Goal: Task Accomplishment & Management: Manage account settings

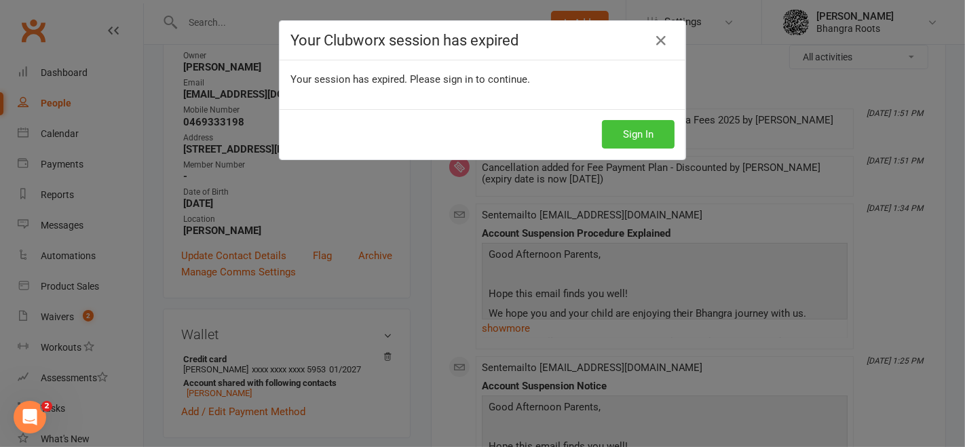
click at [617, 139] on button "Sign In" at bounding box center [638, 134] width 73 height 28
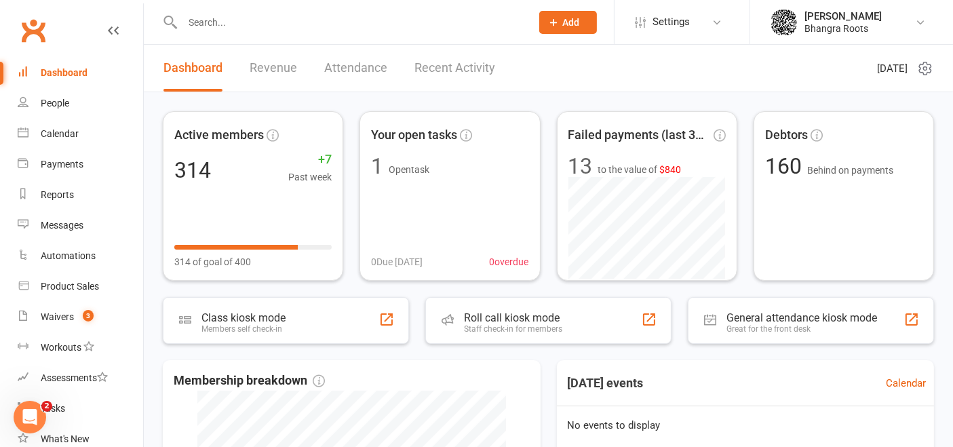
click at [202, 20] on input "text" at bounding box center [349, 22] width 343 height 19
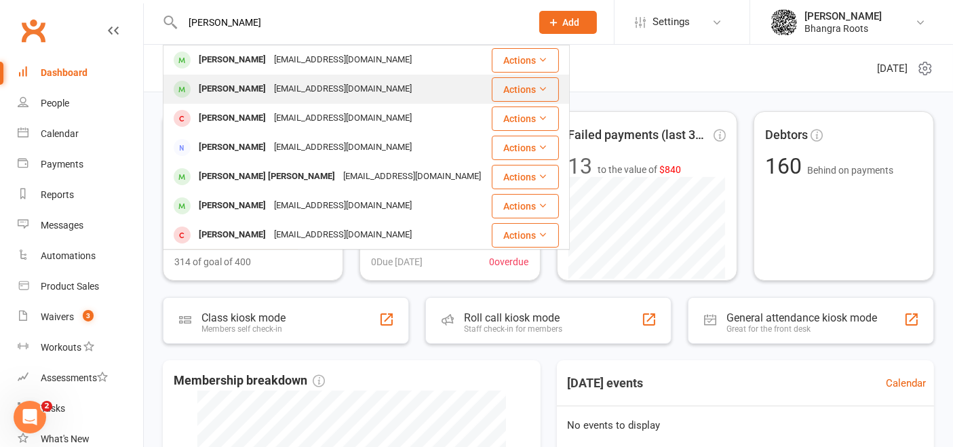
type input "[PERSON_NAME]"
click at [301, 85] on div "[EMAIL_ADDRESS][DOMAIN_NAME]" at bounding box center [343, 89] width 146 height 20
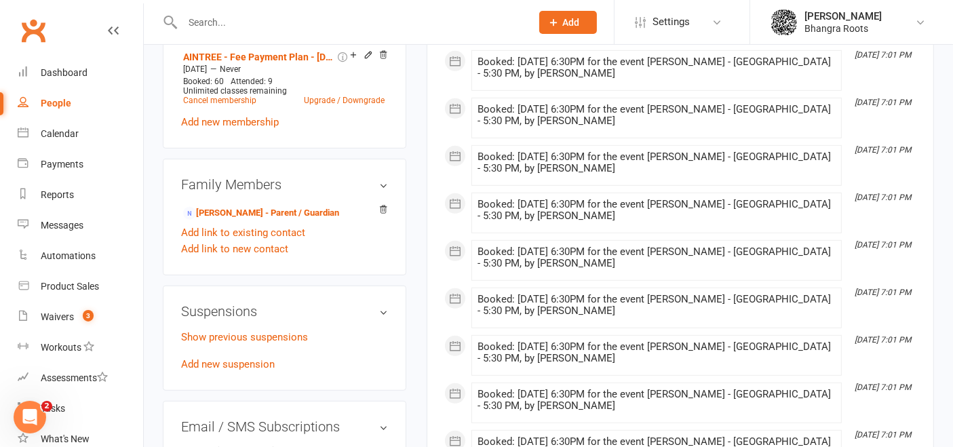
scroll to position [670, 0]
click at [234, 360] on link "Add new suspension" at bounding box center [228, 364] width 94 height 12
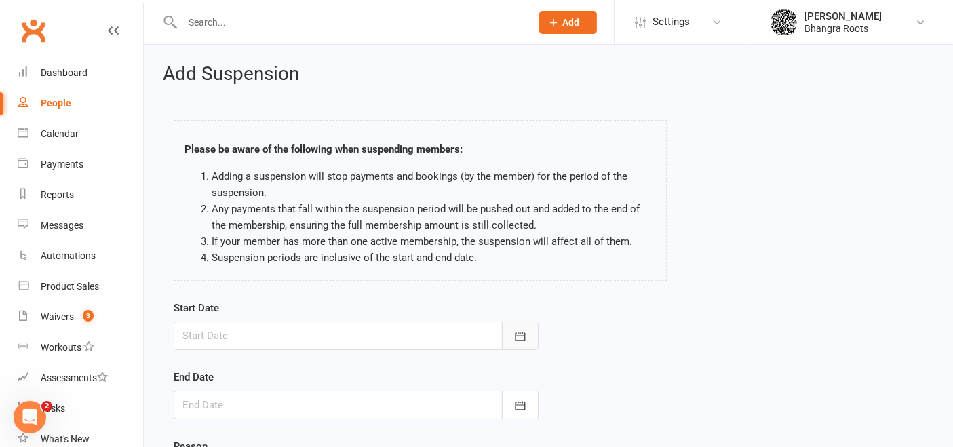
click at [516, 335] on icon "button" at bounding box center [520, 336] width 10 height 9
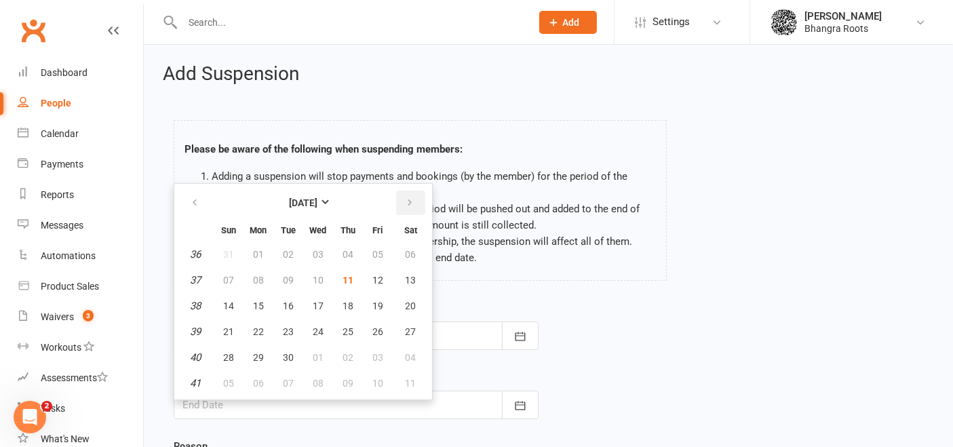
click at [411, 197] on button "button" at bounding box center [410, 203] width 29 height 24
click at [229, 301] on span "12" at bounding box center [228, 306] width 11 height 11
type input "[DATE]"
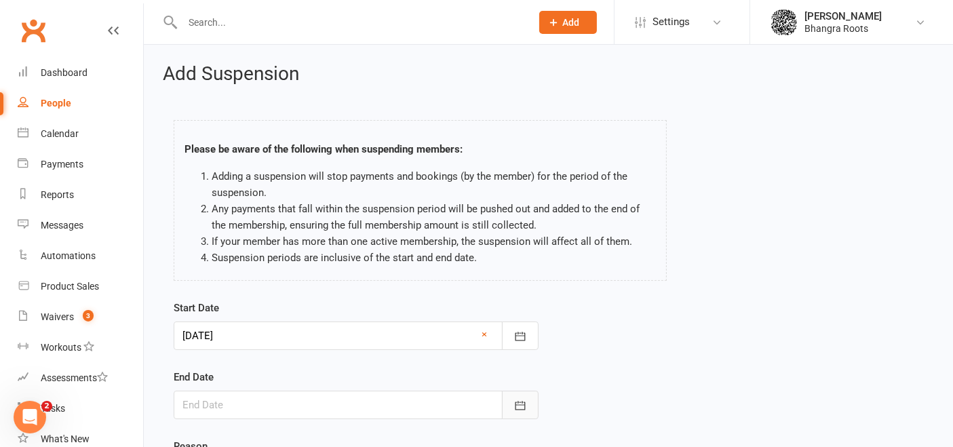
click at [523, 400] on icon "button" at bounding box center [521, 406] width 14 height 14
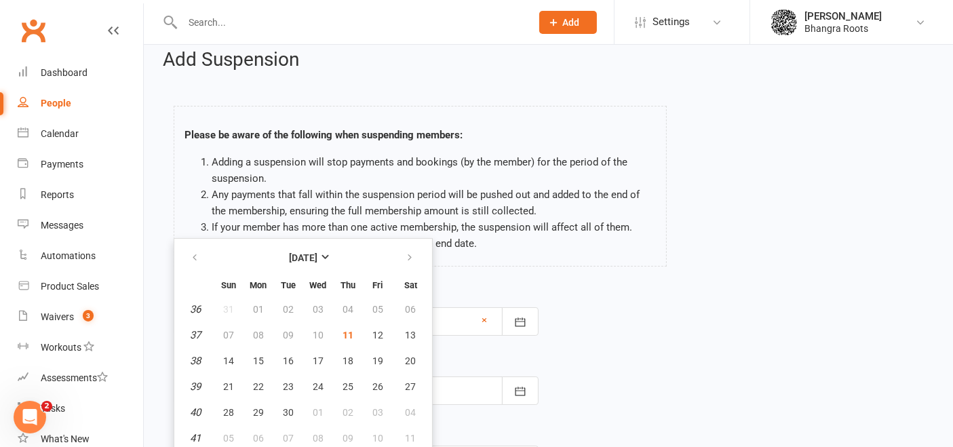
scroll to position [147, 0]
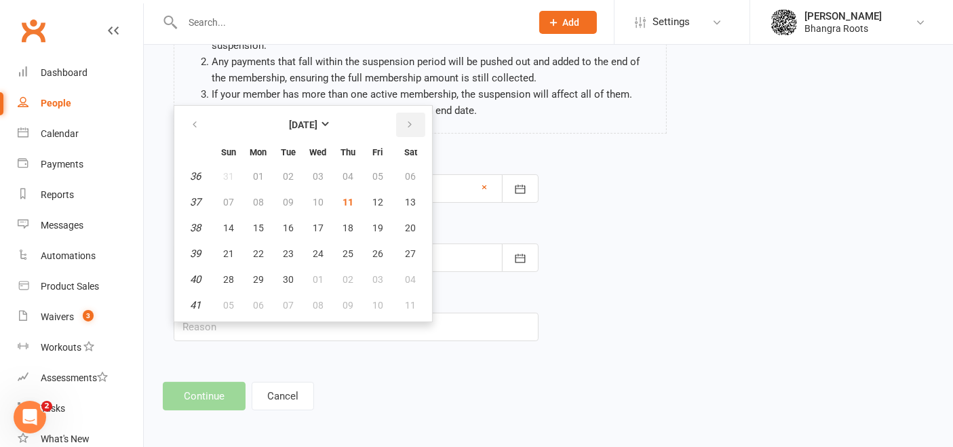
click at [408, 114] on button "button" at bounding box center [410, 125] width 29 height 24
click at [406, 248] on span "22" at bounding box center [411, 253] width 11 height 11
type input "[DATE]"
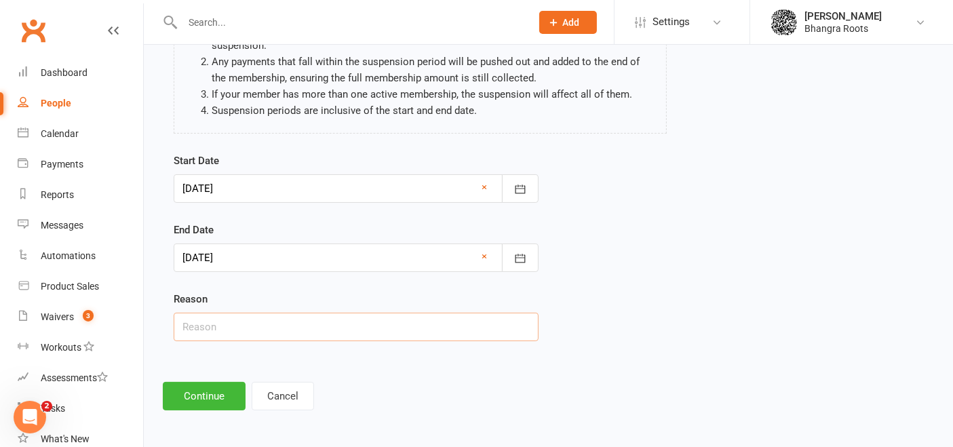
click at [310, 326] on input "text" at bounding box center [356, 327] width 365 height 28
type input "going away"
click at [219, 393] on button "Continue" at bounding box center [204, 396] width 83 height 28
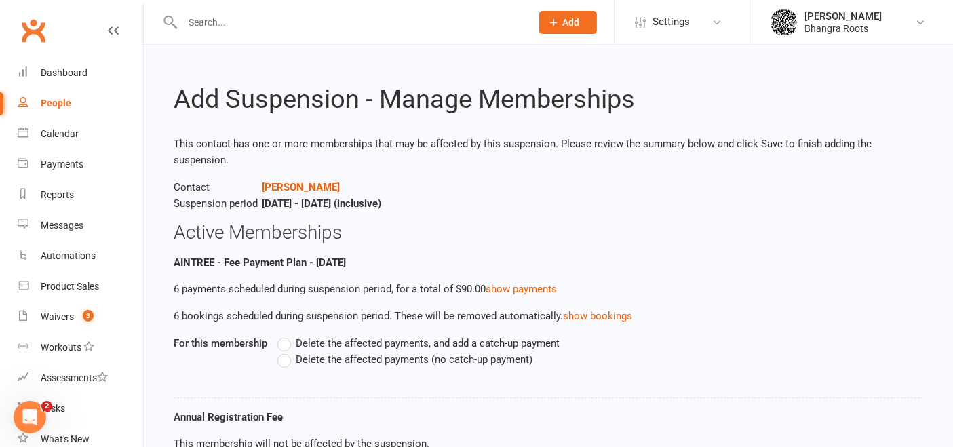
scroll to position [114, 0]
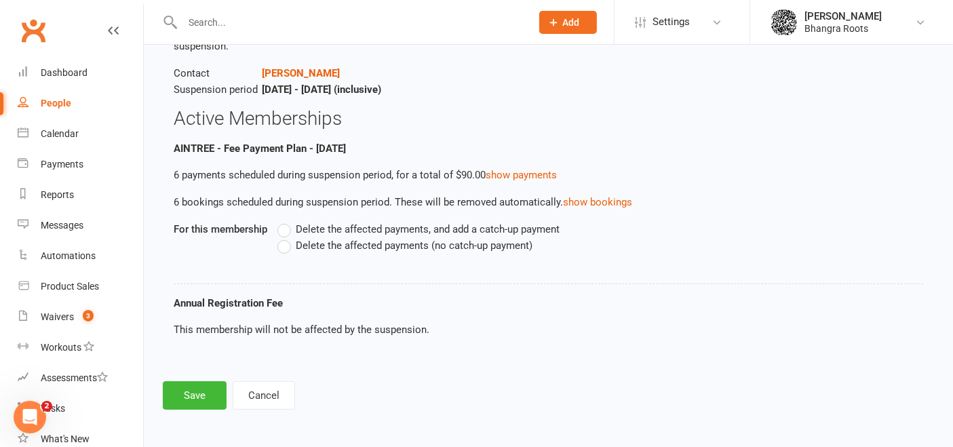
click at [286, 247] on label "Delete the affected payments (no catch-up payment)" at bounding box center [405, 245] width 255 height 16
click at [286, 237] on input "Delete the affected payments (no catch-up payment)" at bounding box center [282, 237] width 9 height 0
click at [213, 392] on button "Save" at bounding box center [195, 395] width 64 height 28
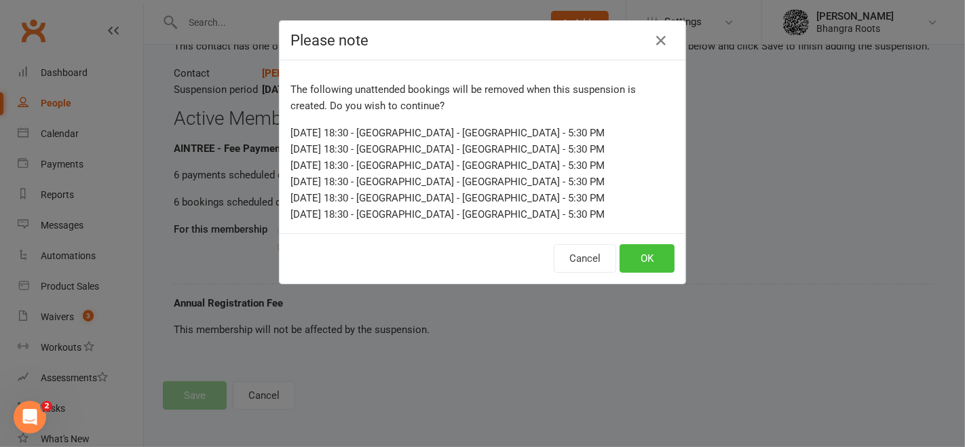
click at [636, 250] on button "OK" at bounding box center [646, 258] width 55 height 28
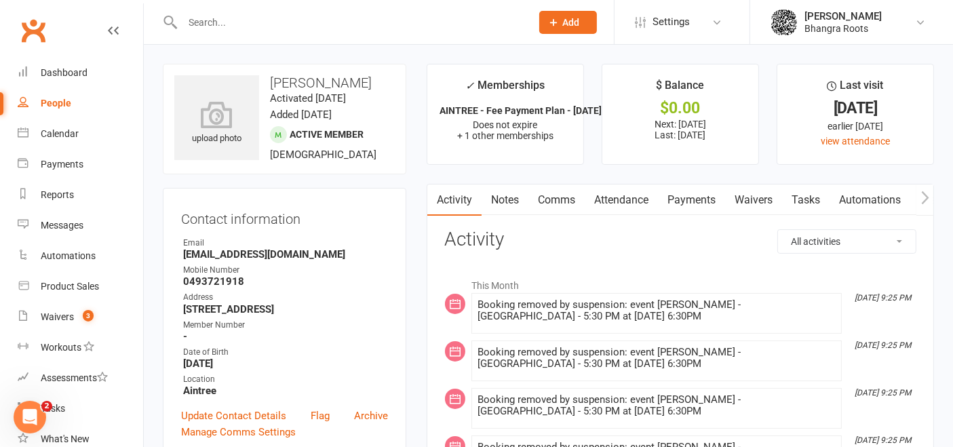
click at [522, 197] on link "Notes" at bounding box center [505, 200] width 47 height 31
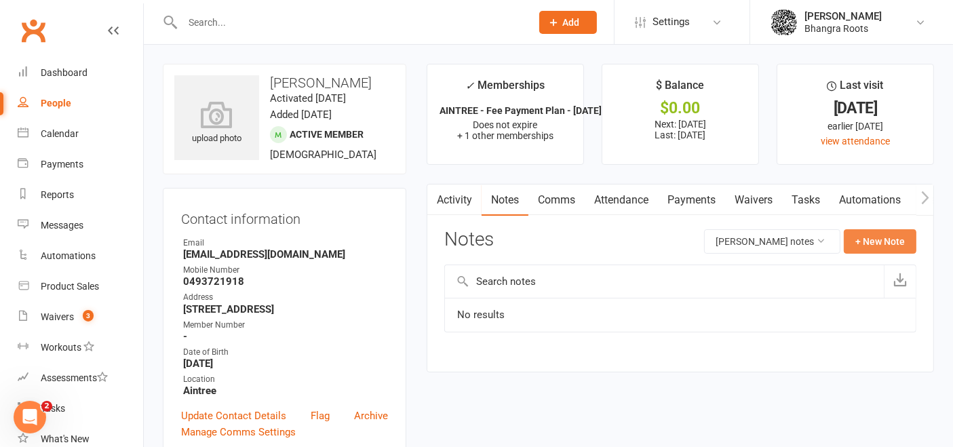
click at [881, 237] on button "+ New Note" at bounding box center [880, 241] width 73 height 24
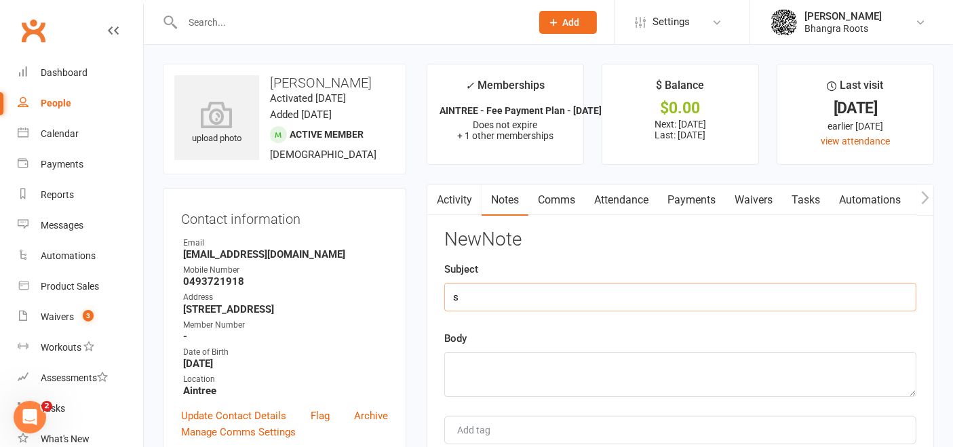
click at [803, 297] on input "s" at bounding box center [680, 297] width 472 height 28
type input "suspension req via whatsApp 11/09"
click at [666, 369] on textarea at bounding box center [680, 374] width 472 height 45
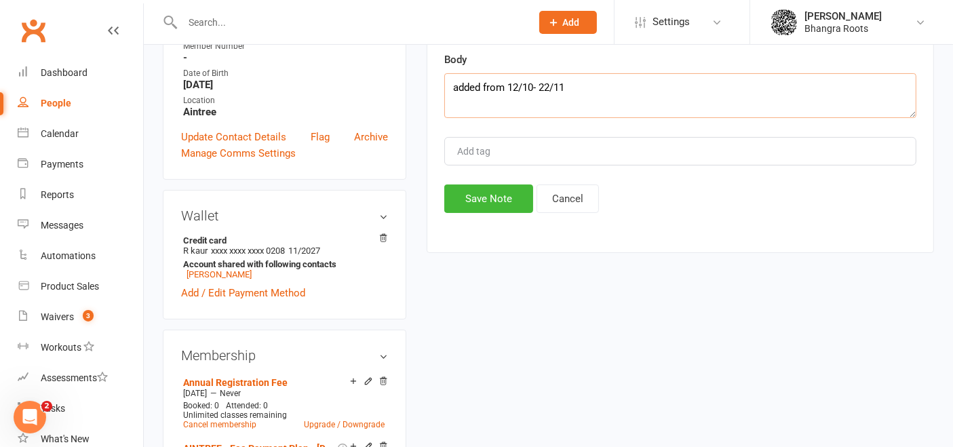
scroll to position [312, 0]
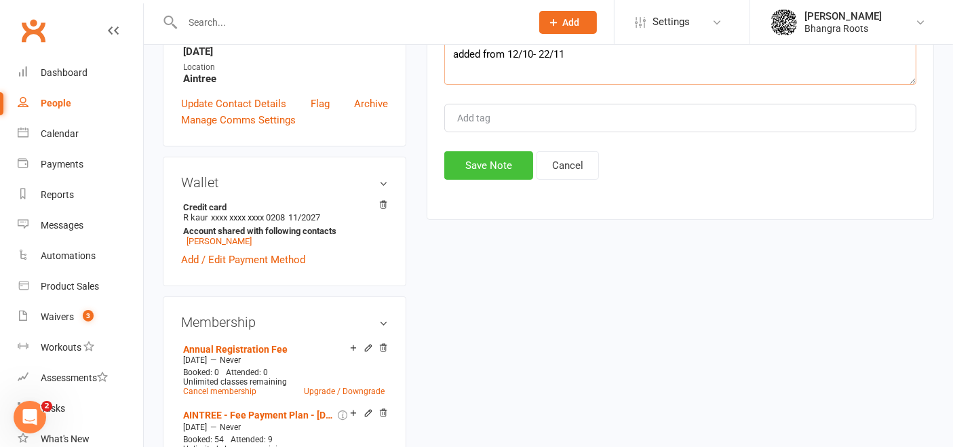
type textarea "added from 12/10- 22/11"
click at [487, 154] on button "Save Note" at bounding box center [488, 165] width 89 height 28
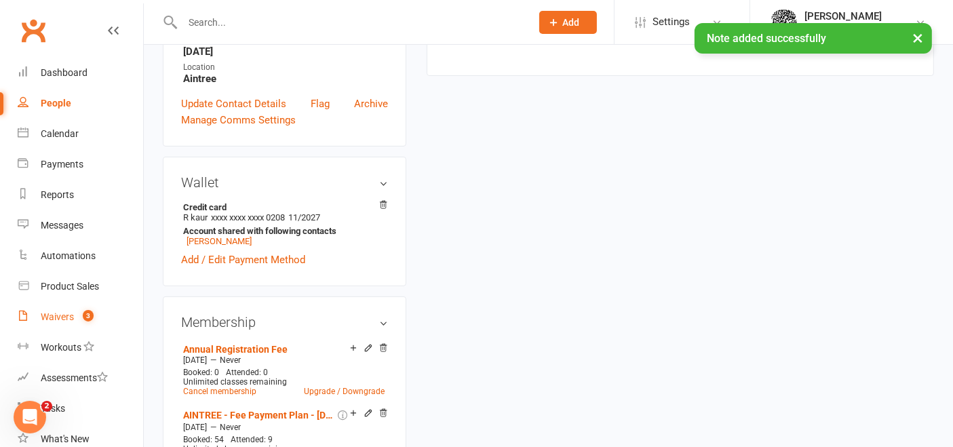
click at [62, 307] on link "Waivers 3" at bounding box center [81, 317] width 126 height 31
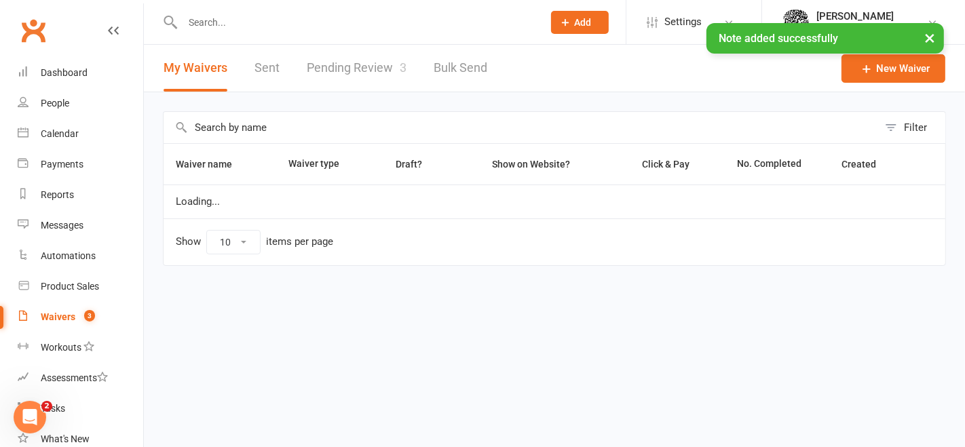
select select "25"
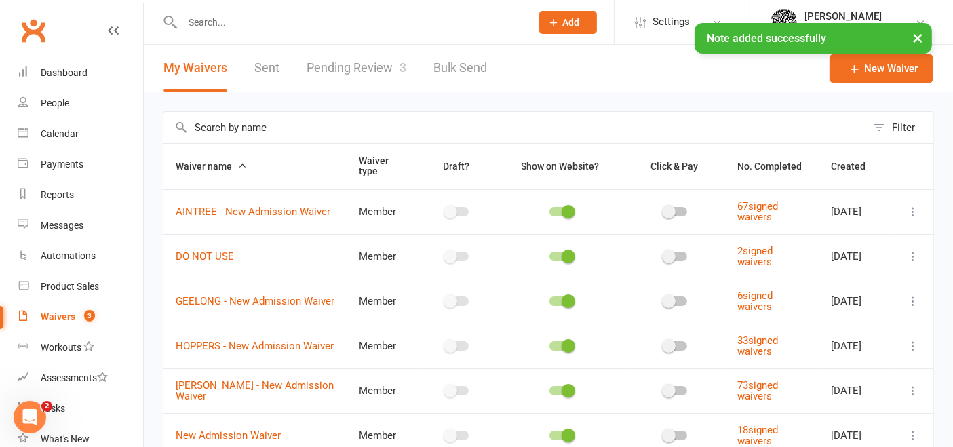
click at [373, 64] on link "Pending Review 3" at bounding box center [357, 68] width 100 height 47
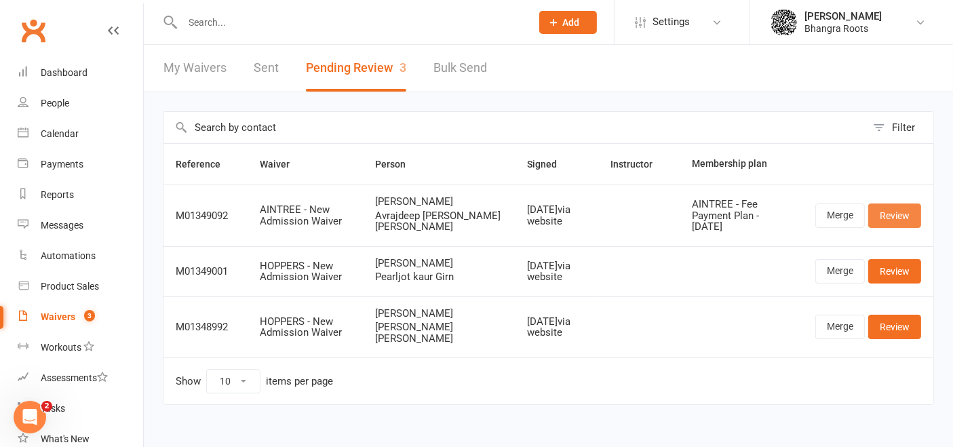
click at [896, 215] on link "Review" at bounding box center [895, 216] width 53 height 24
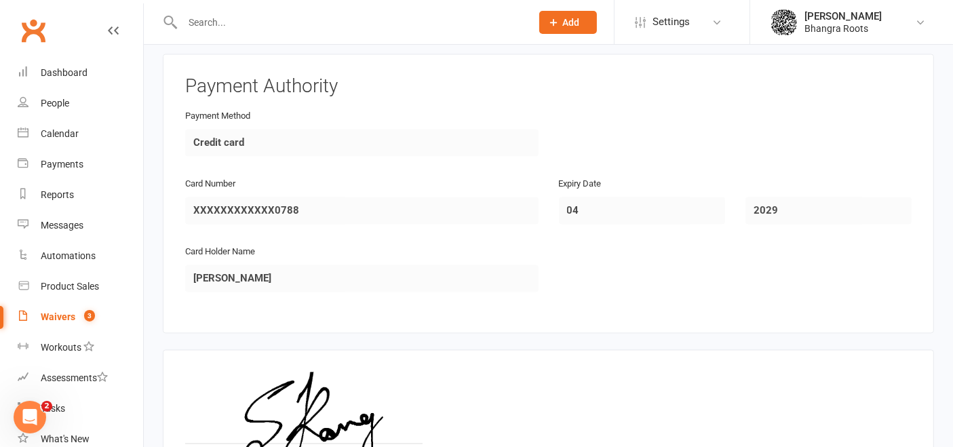
scroll to position [2742, 0]
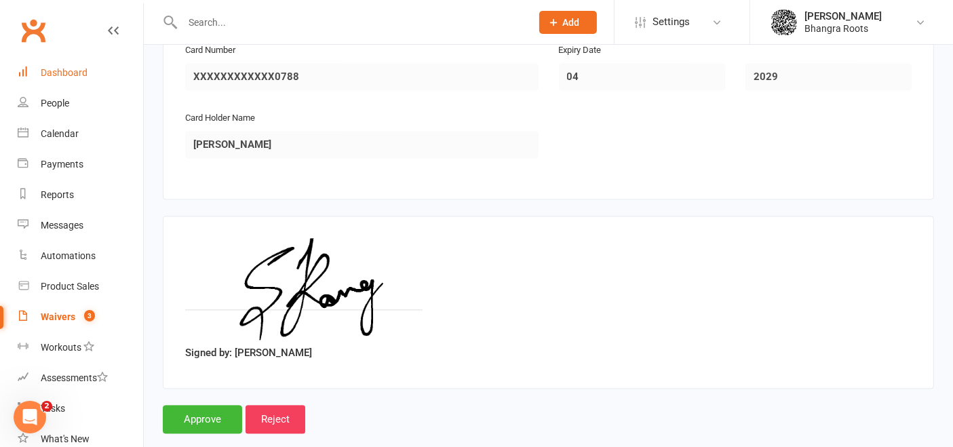
click at [58, 69] on div "Dashboard" at bounding box center [64, 72] width 47 height 11
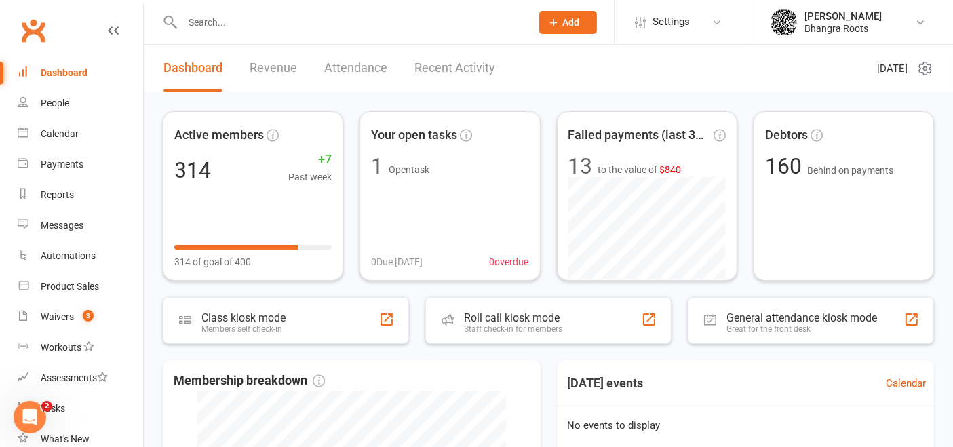
click at [218, 15] on input "text" at bounding box center [349, 22] width 343 height 19
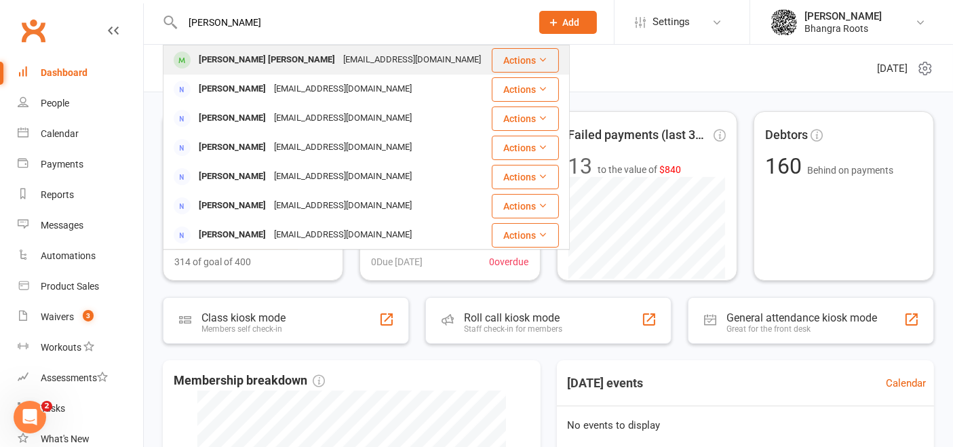
type input "[PERSON_NAME]"
click at [283, 60] on div "[PERSON_NAME] [PERSON_NAME]" at bounding box center [267, 60] width 145 height 20
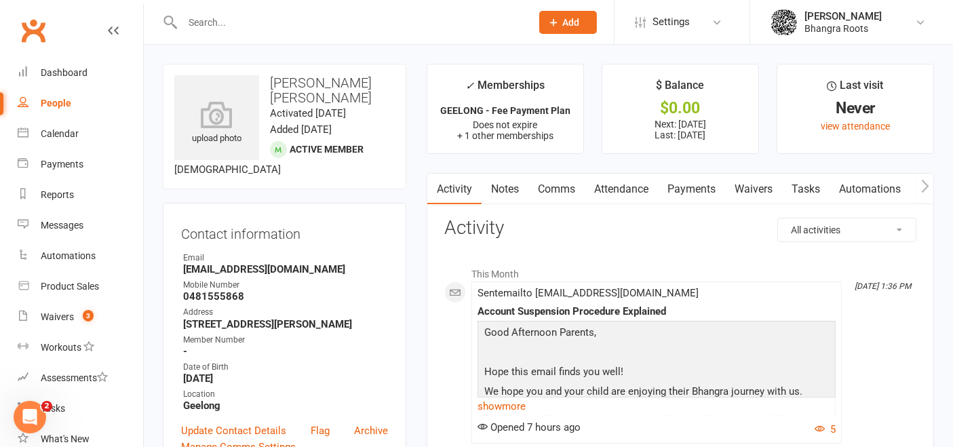
click at [503, 183] on link "Notes" at bounding box center [505, 189] width 47 height 31
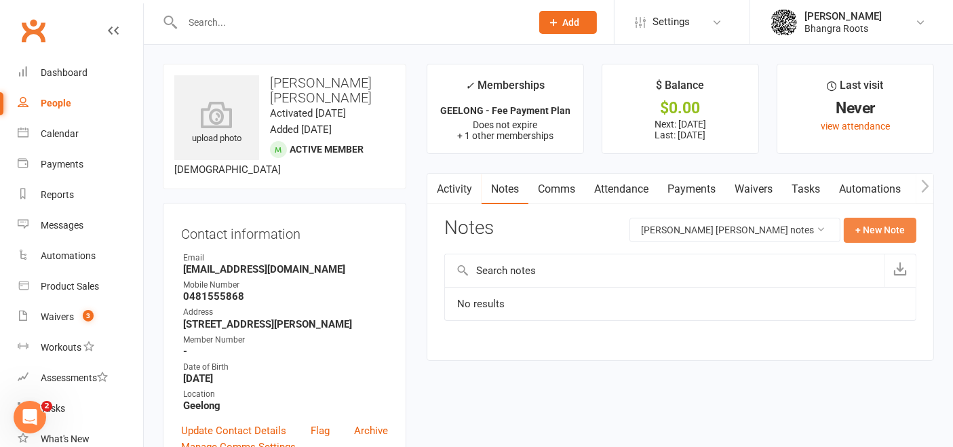
click at [865, 237] on button "+ New Note" at bounding box center [880, 230] width 73 height 24
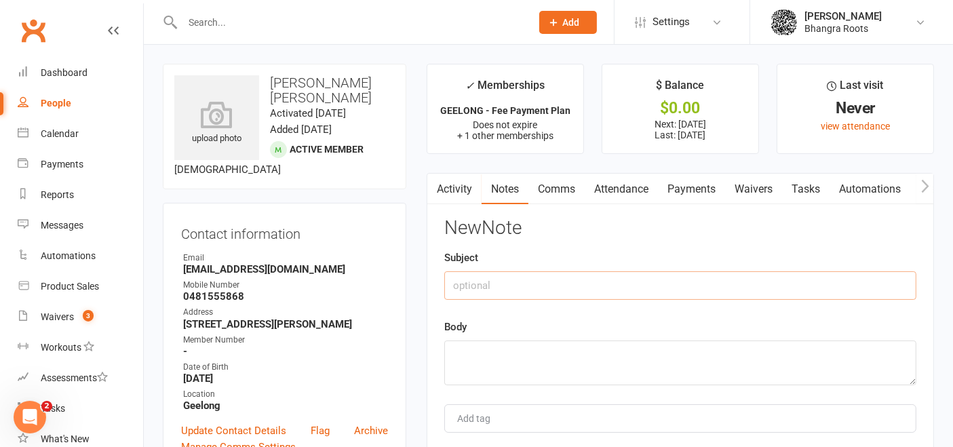
click at [591, 285] on input "text" at bounding box center [680, 285] width 472 height 28
type input "is sick"
type textarea "wont be attending class on 12//09"
click at [453, 284] on input "is sick" at bounding box center [680, 285] width 472 height 28
click at [516, 292] on input "Is sick" at bounding box center [680, 285] width 472 height 28
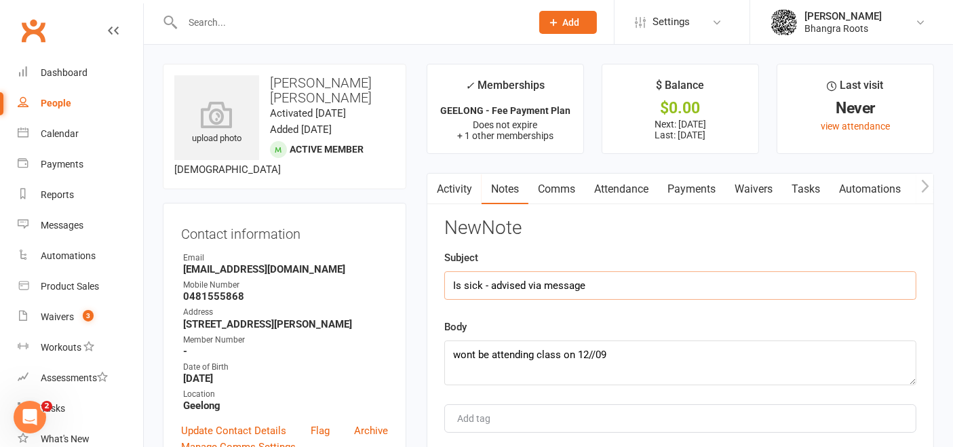
type input "Is sick - advised via message"
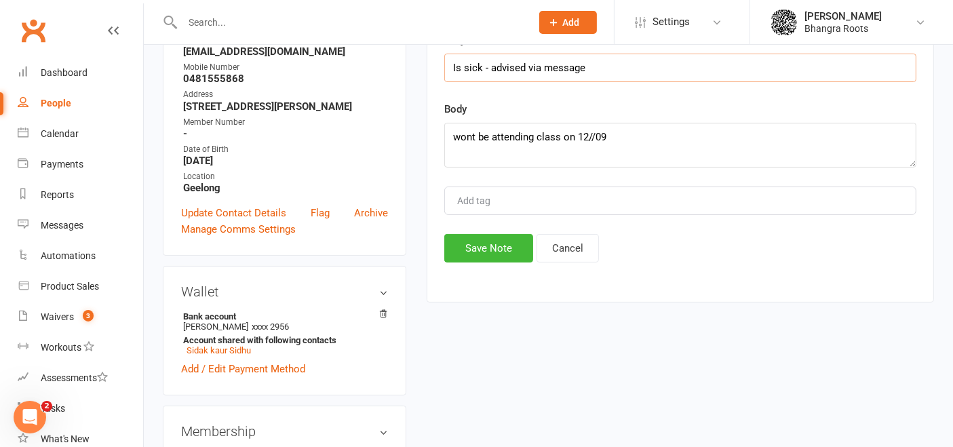
scroll to position [218, 0]
click at [497, 241] on button "Save Note" at bounding box center [488, 247] width 89 height 28
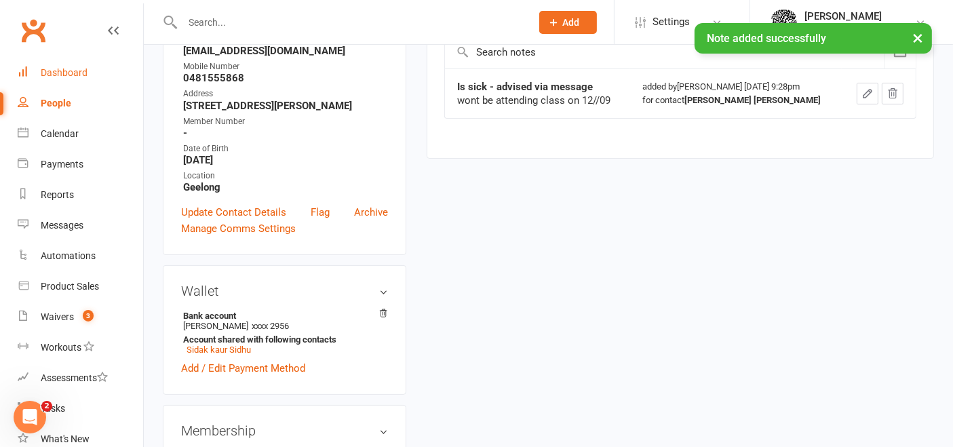
click at [88, 64] on link "Dashboard" at bounding box center [81, 73] width 126 height 31
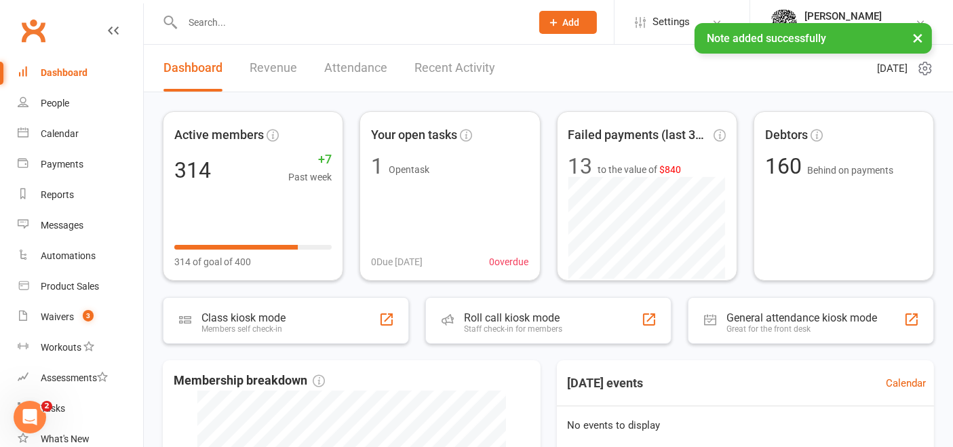
click at [215, 23] on div "× Note added successfully" at bounding box center [468, 23] width 936 height 0
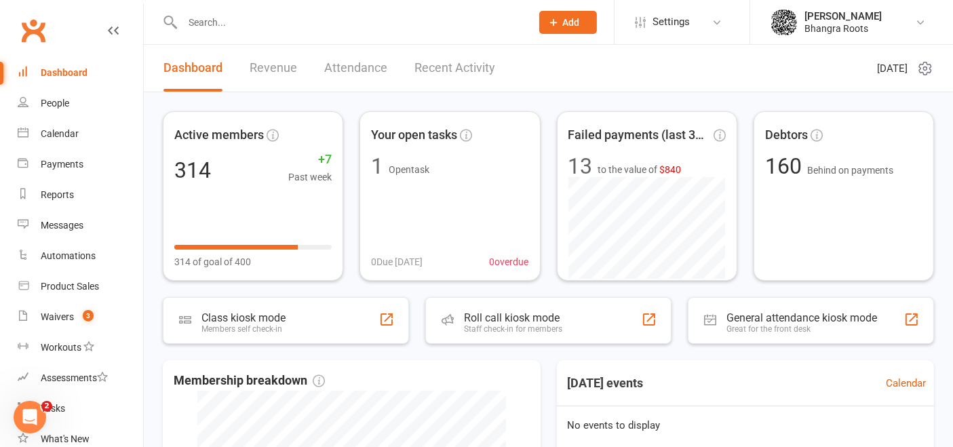
click at [214, 24] on ui-view "Prospect Member Non-attending contact Class / event Appointment Task Membership…" at bounding box center [476, 392] width 953 height 778
click at [211, 19] on input "text" at bounding box center [349, 22] width 343 height 19
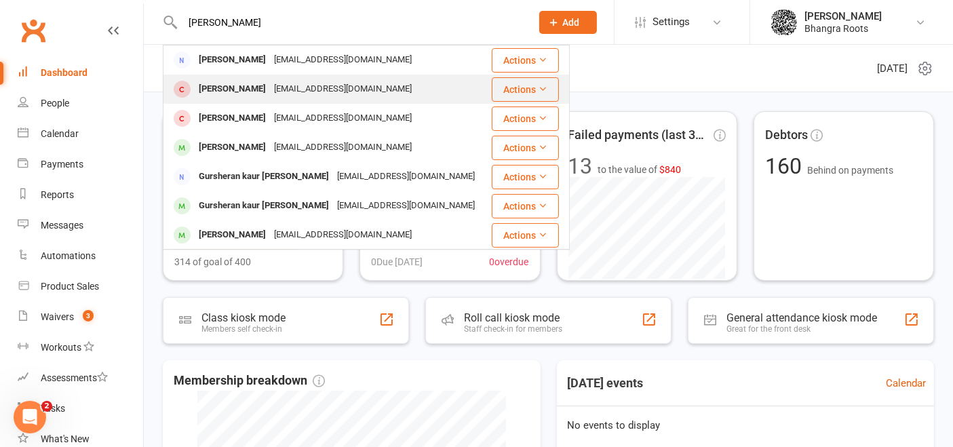
type input "[PERSON_NAME]"
click at [290, 90] on div "[EMAIL_ADDRESS][DOMAIN_NAME]" at bounding box center [343, 89] width 146 height 20
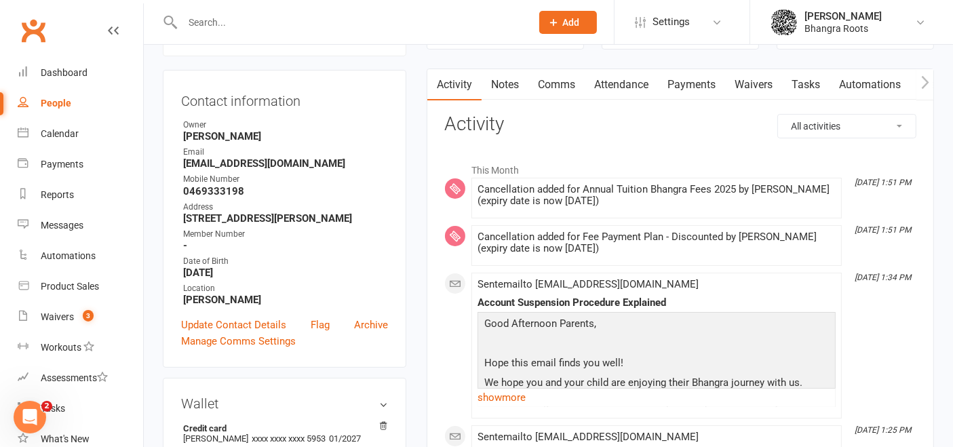
scroll to position [114, 0]
click at [693, 82] on link "Payments" at bounding box center [691, 86] width 67 height 31
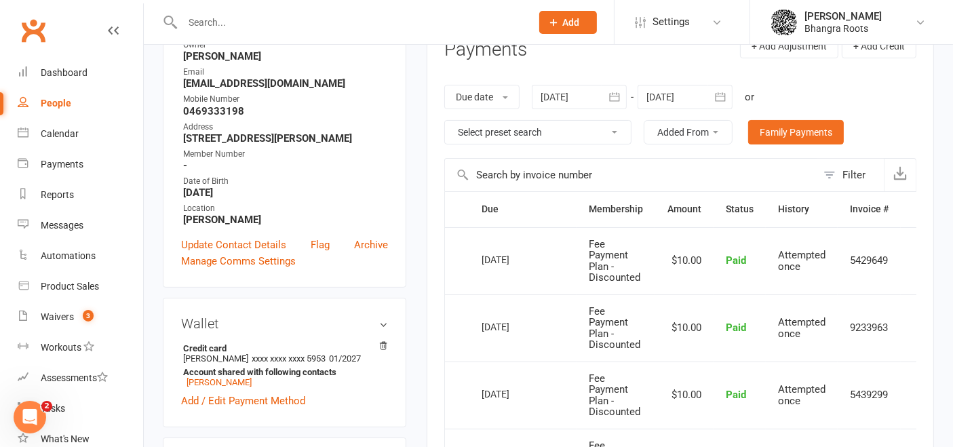
scroll to position [194, 0]
click at [582, 100] on div at bounding box center [579, 98] width 95 height 24
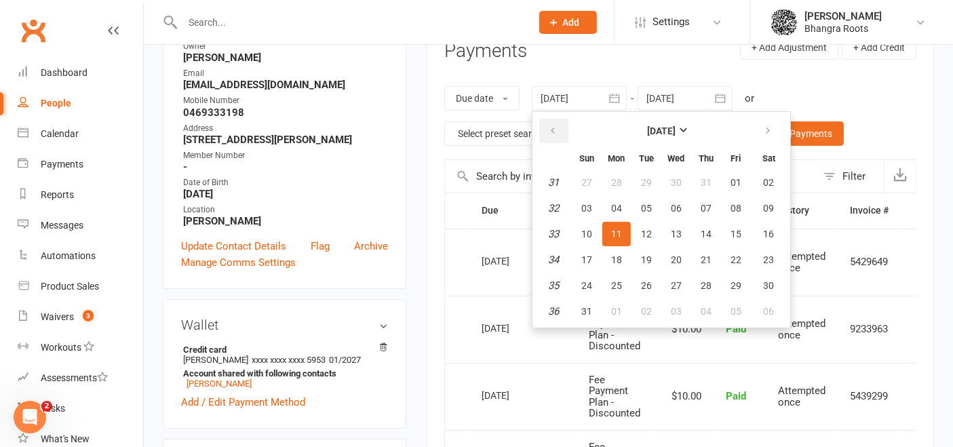
click at [558, 126] on icon "button" at bounding box center [552, 131] width 9 height 11
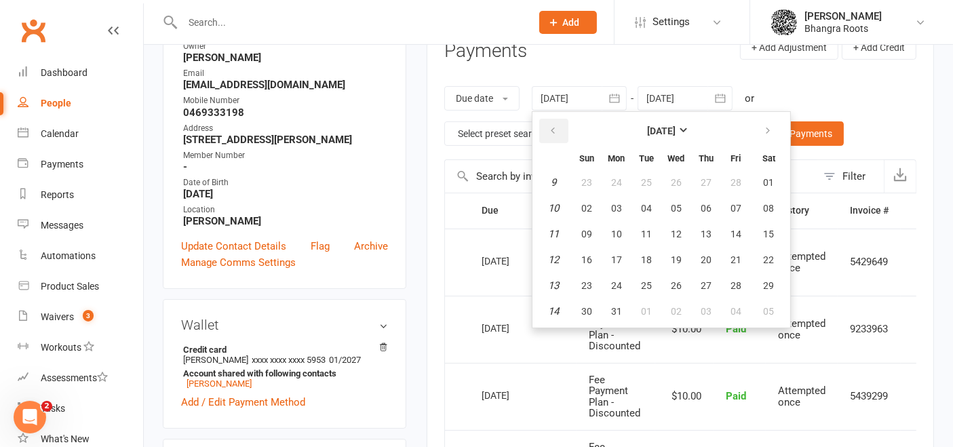
click at [558, 126] on icon "button" at bounding box center [552, 131] width 9 height 11
click at [763, 127] on icon "button" at bounding box center [767, 131] width 9 height 11
click at [774, 185] on button "01" at bounding box center [769, 182] width 35 height 24
type input "[DATE]"
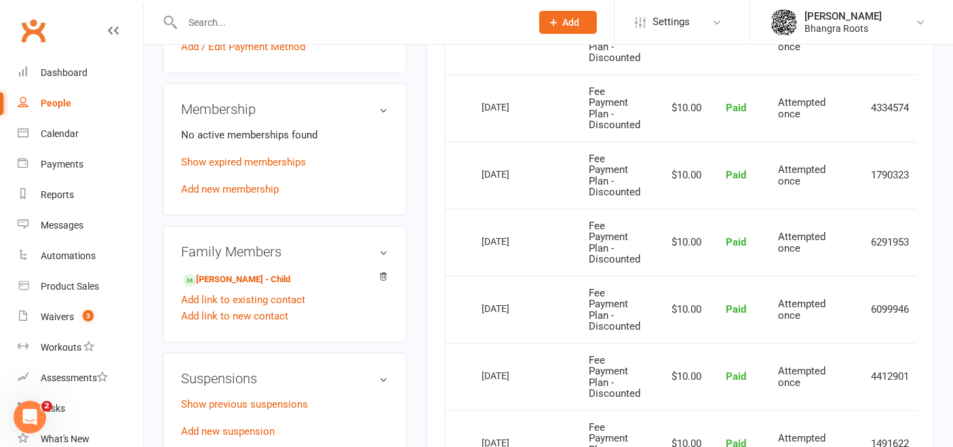
scroll to position [552, 0]
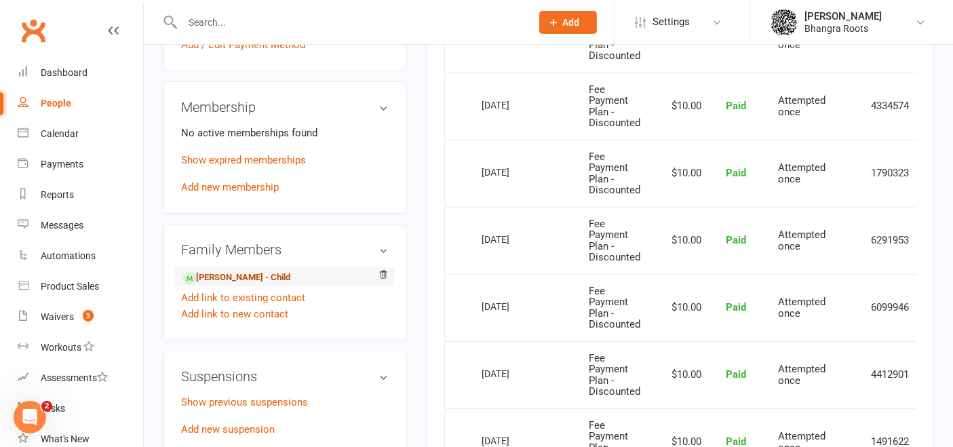
click at [275, 275] on link "[PERSON_NAME] - Child" at bounding box center [236, 278] width 107 height 14
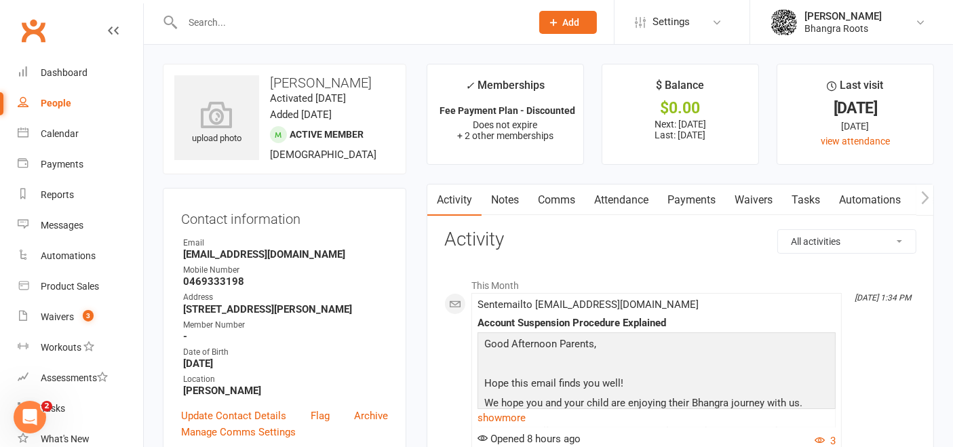
click at [704, 195] on link "Payments" at bounding box center [691, 200] width 67 height 31
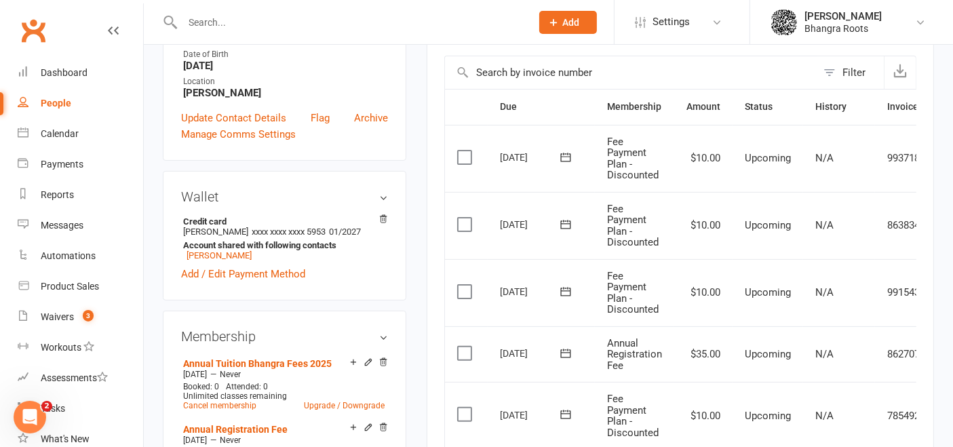
scroll to position [220, 0]
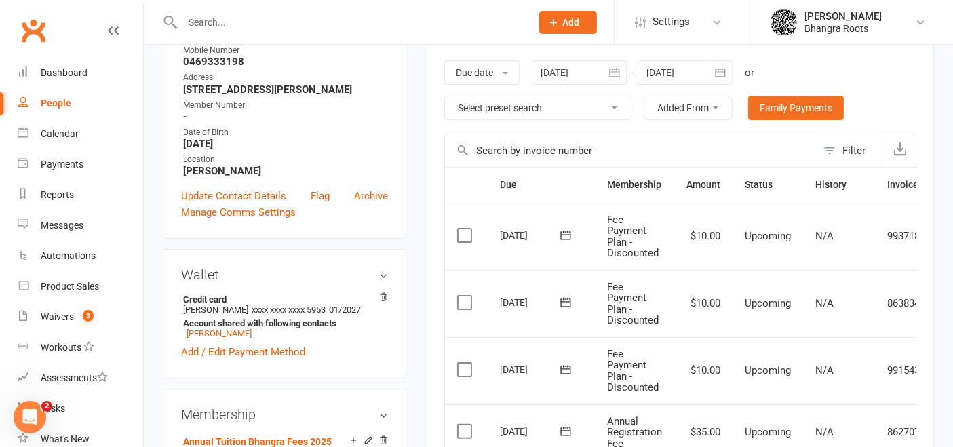
click at [719, 75] on icon "button" at bounding box center [720, 72] width 10 height 9
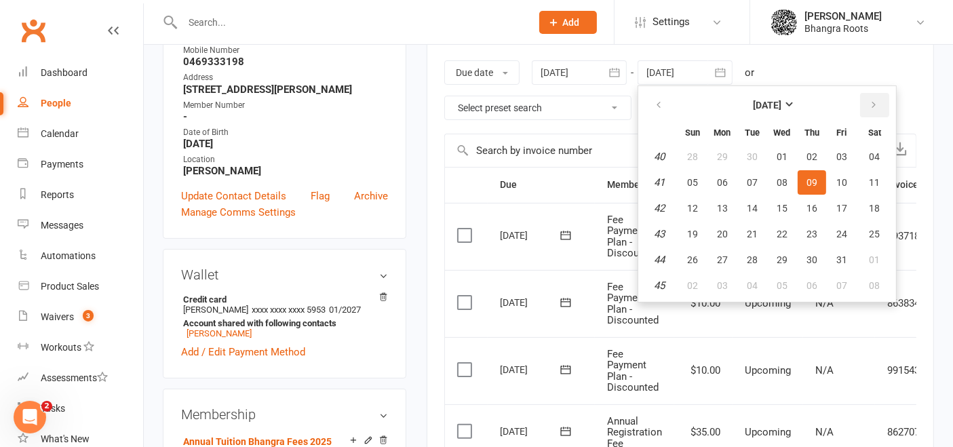
click at [870, 109] on button "button" at bounding box center [874, 105] width 29 height 24
click at [774, 251] on button "31" at bounding box center [782, 260] width 28 height 24
type input "[DATE]"
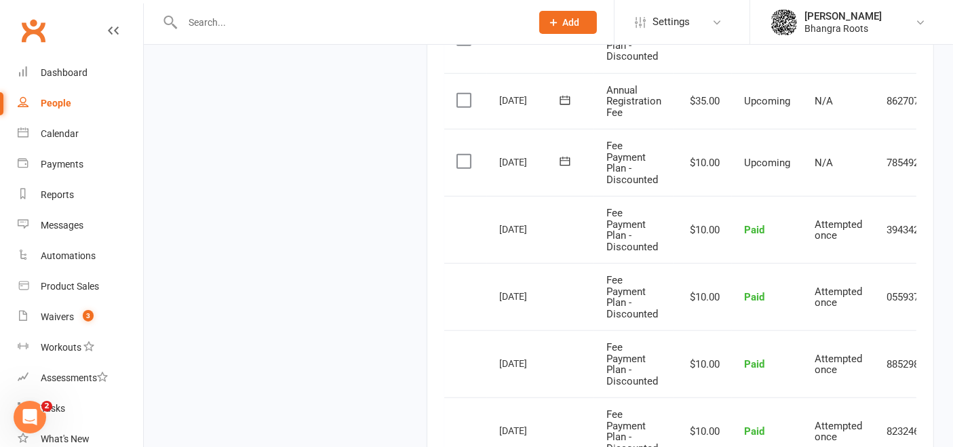
scroll to position [0, 62]
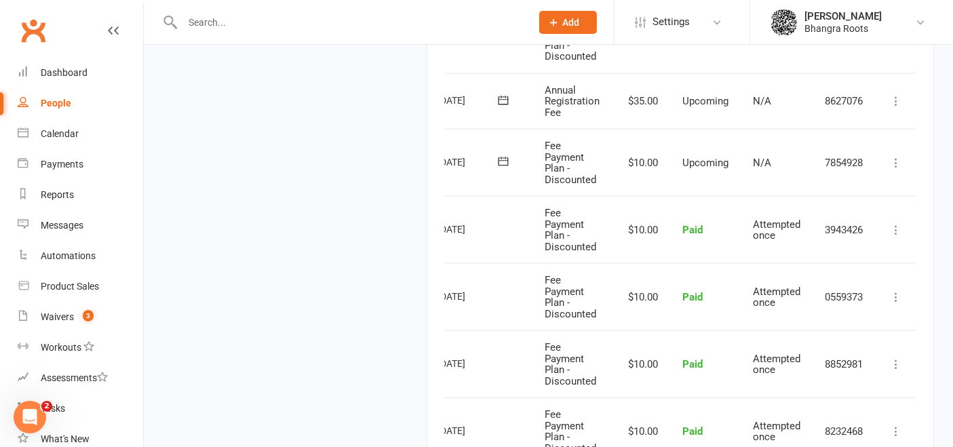
click at [896, 159] on icon at bounding box center [897, 163] width 14 height 14
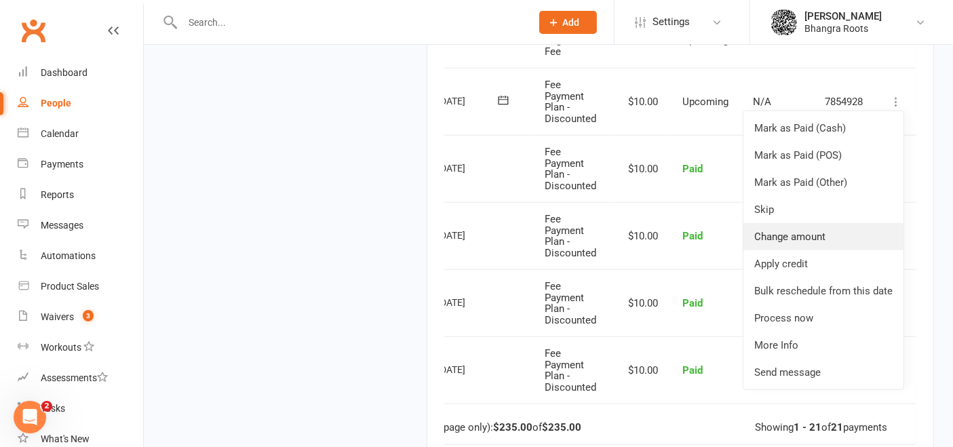
scroll to position [1419, 0]
click at [788, 287] on link "Bulk reschedule from this date" at bounding box center [824, 290] width 160 height 27
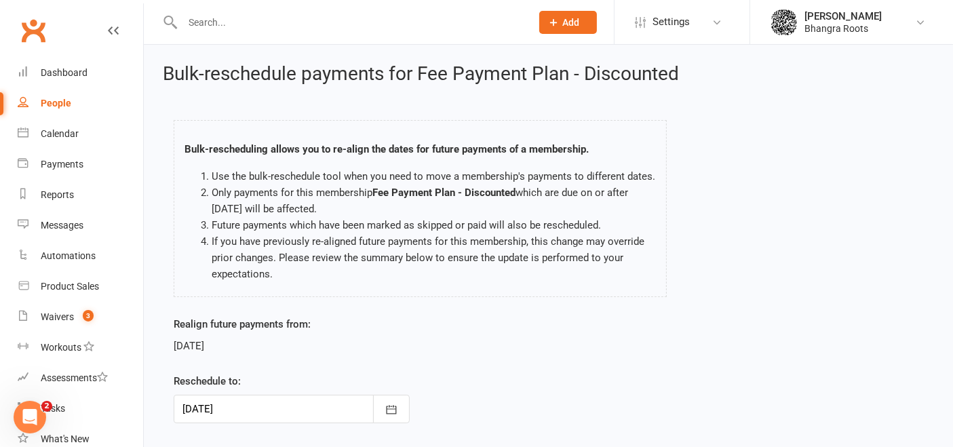
scroll to position [82, 0]
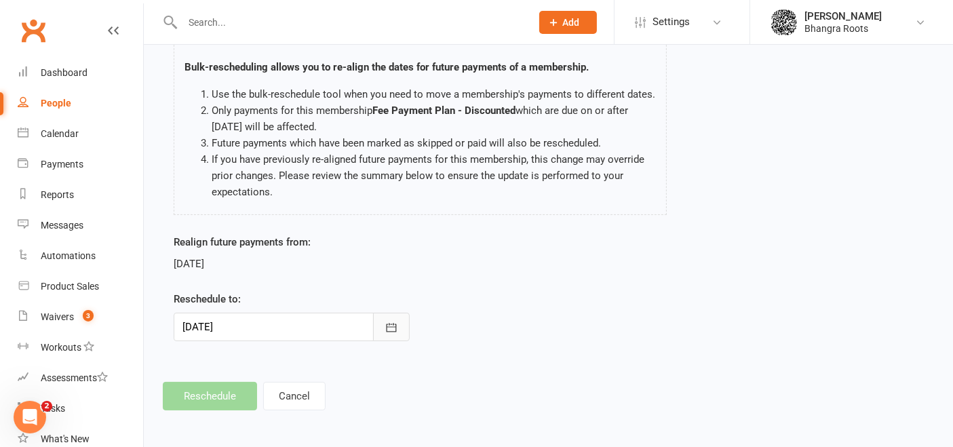
click at [383, 319] on button "button" at bounding box center [391, 327] width 37 height 28
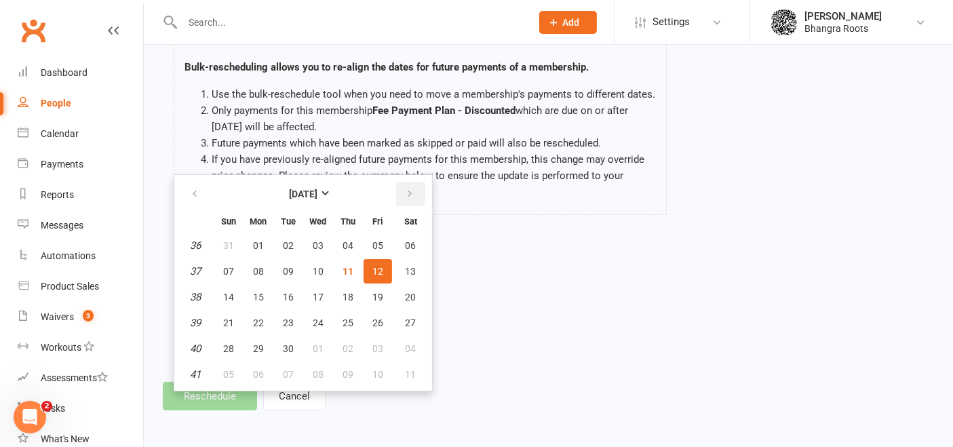
click at [404, 201] on button "button" at bounding box center [410, 194] width 29 height 24
click at [202, 191] on button "button" at bounding box center [195, 194] width 29 height 24
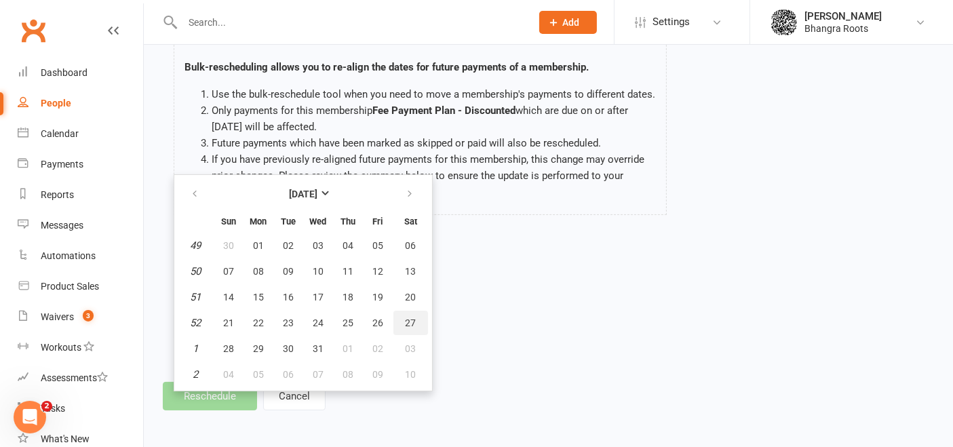
click at [410, 318] on span "27" at bounding box center [411, 323] width 11 height 11
type input "[DATE]"
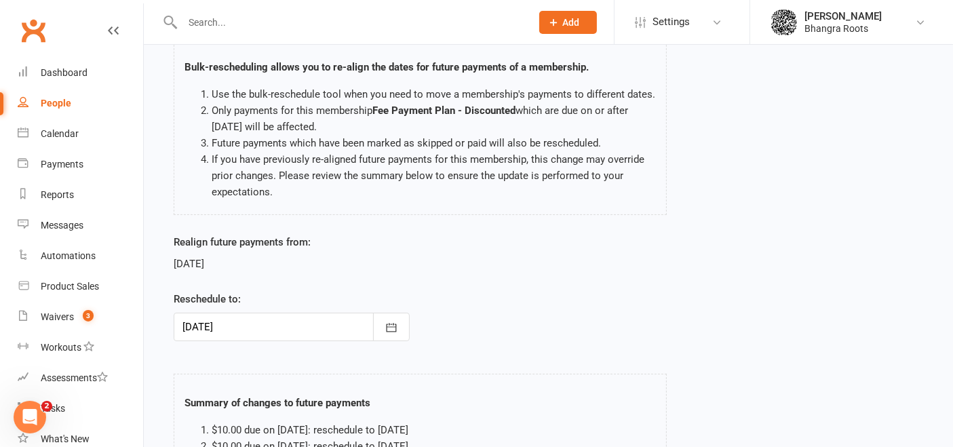
scroll to position [275, 0]
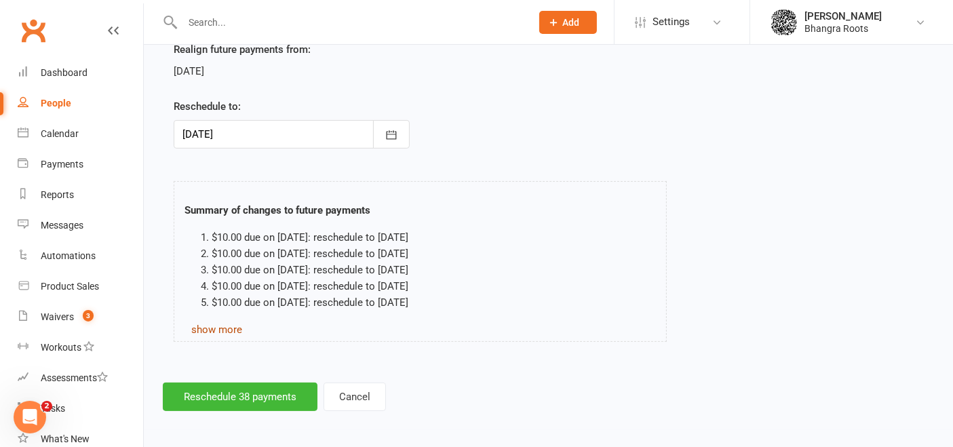
click at [199, 327] on link "show more" at bounding box center [216, 330] width 51 height 12
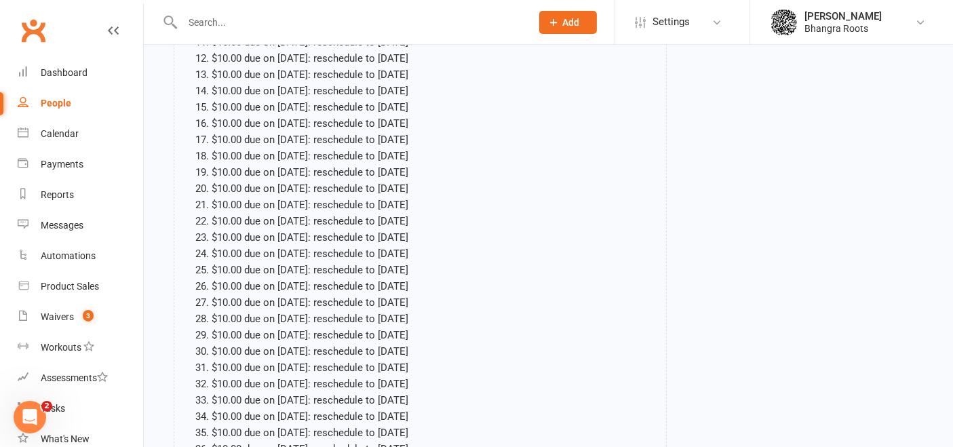
scroll to position [797, 0]
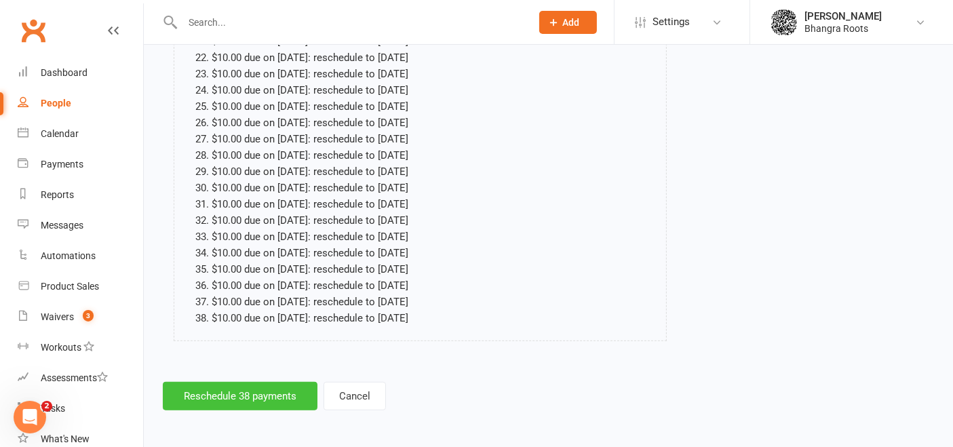
click at [255, 387] on button "Reschedule 38 payments" at bounding box center [240, 396] width 155 height 28
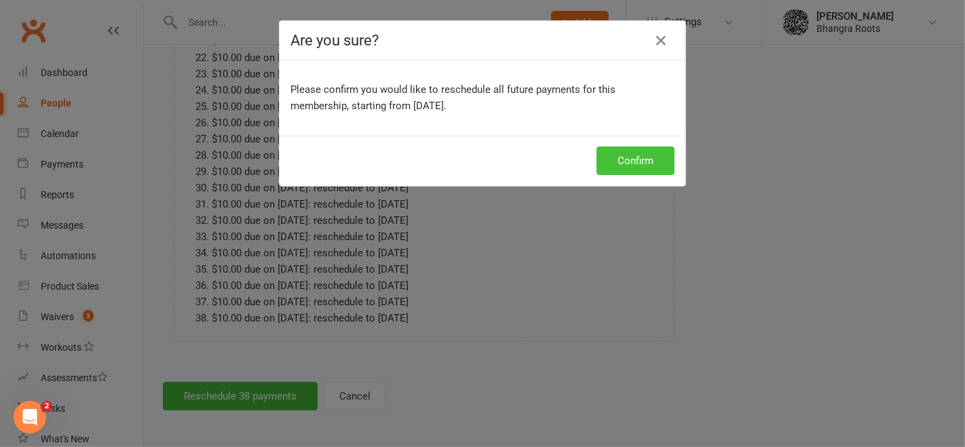
click at [647, 162] on button "Confirm" at bounding box center [635, 161] width 78 height 28
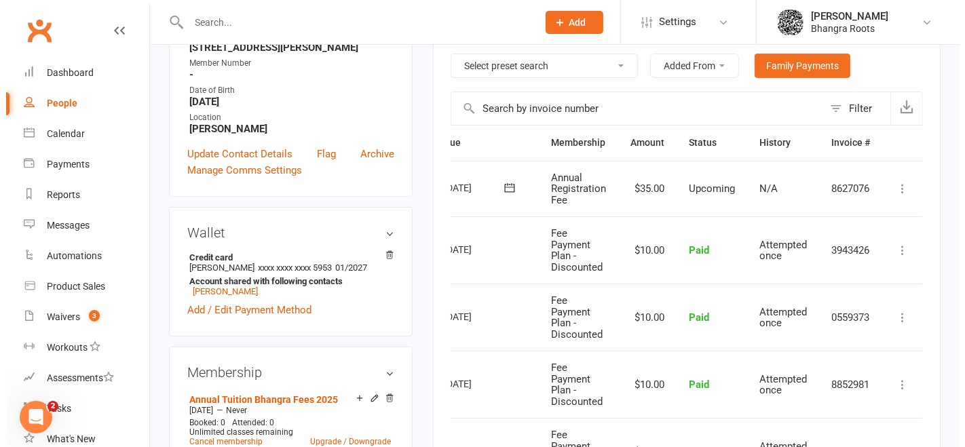
scroll to position [0, 62]
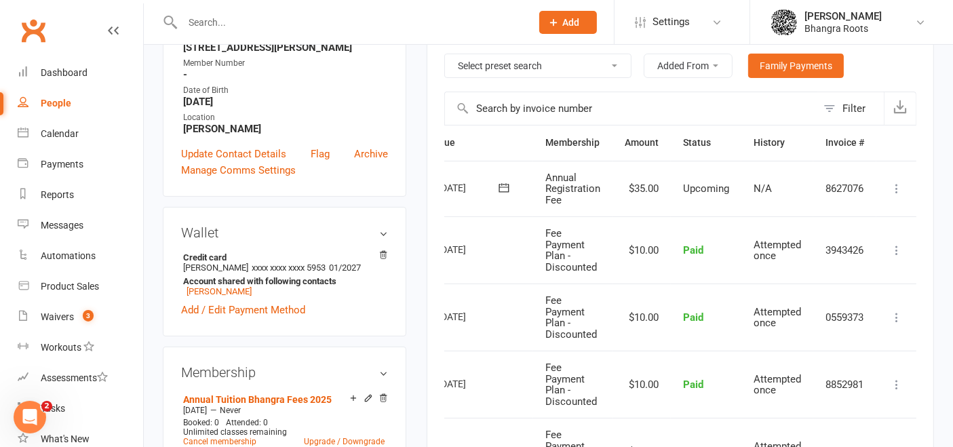
click at [899, 182] on icon at bounding box center [897, 189] width 14 height 14
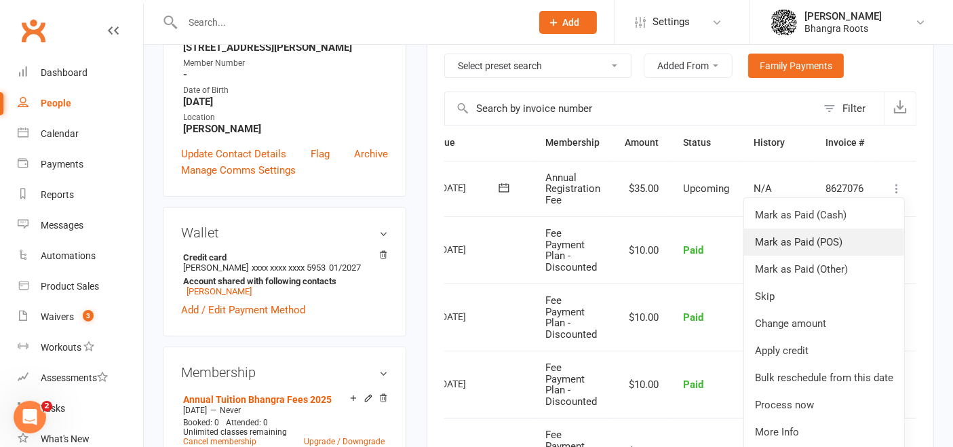
click at [836, 248] on link "Mark as Paid (POS)" at bounding box center [824, 242] width 160 height 27
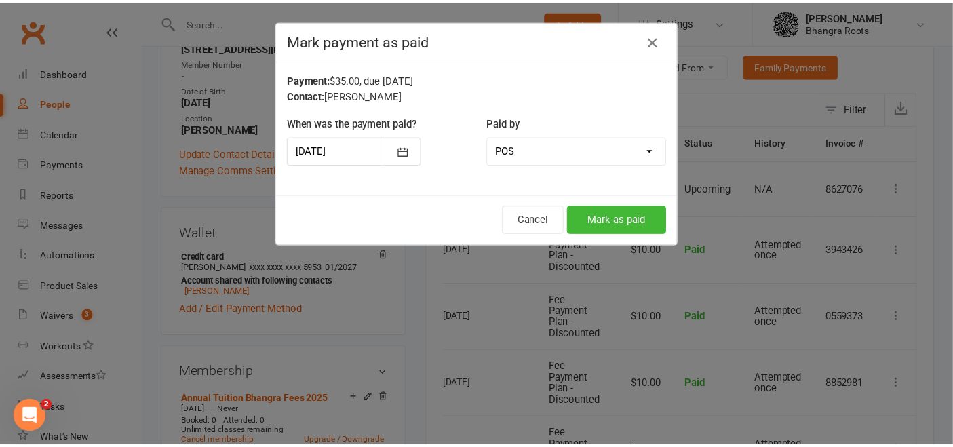
scroll to position [0, 55]
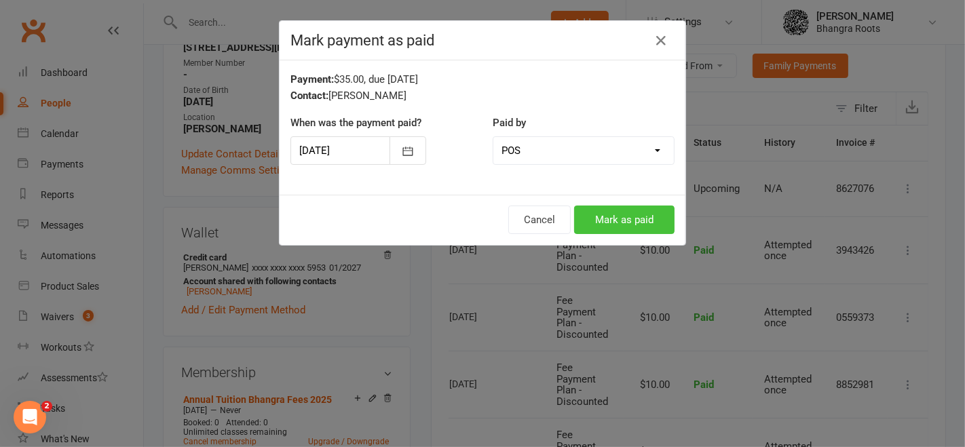
click at [605, 223] on button "Mark as paid" at bounding box center [624, 220] width 100 height 28
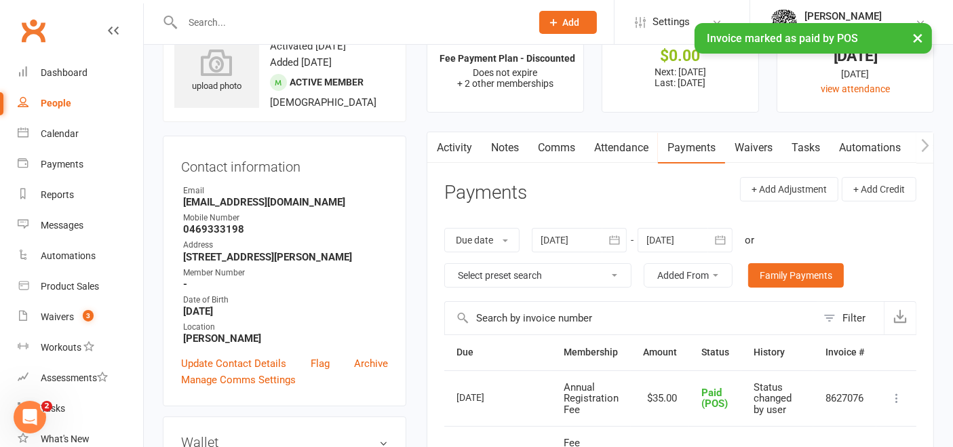
scroll to position [54, 0]
click at [498, 138] on link "Notes" at bounding box center [505, 146] width 47 height 31
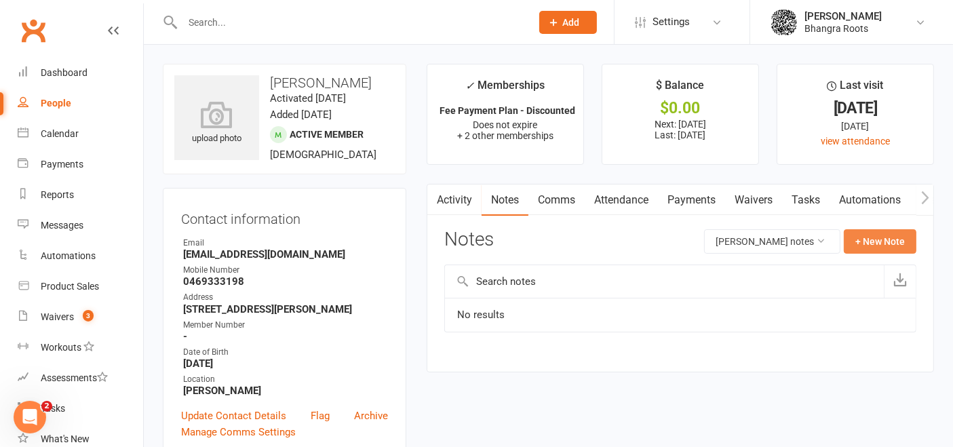
click at [890, 238] on button "+ New Note" at bounding box center [880, 241] width 73 height 24
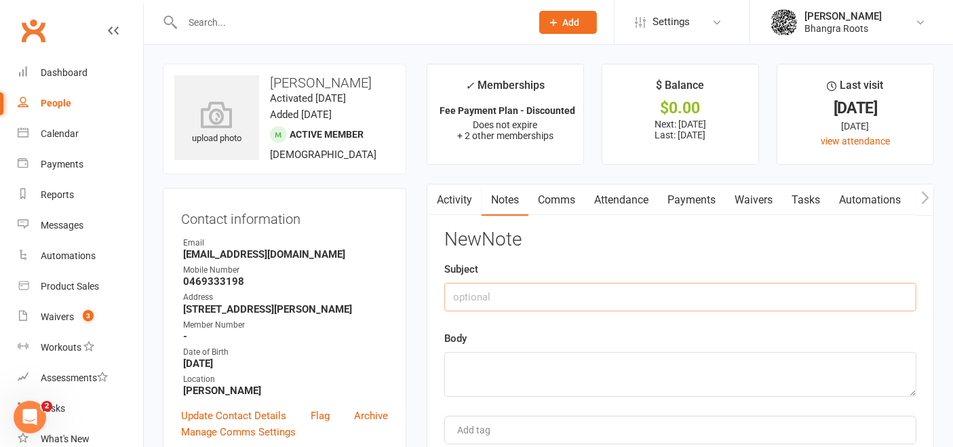
click at [543, 303] on input "text" at bounding box center [680, 297] width 472 height 28
click at [560, 296] on input "Payments adjusted" at bounding box center [680, 297] width 472 height 28
type input "Payments adjusted until December"
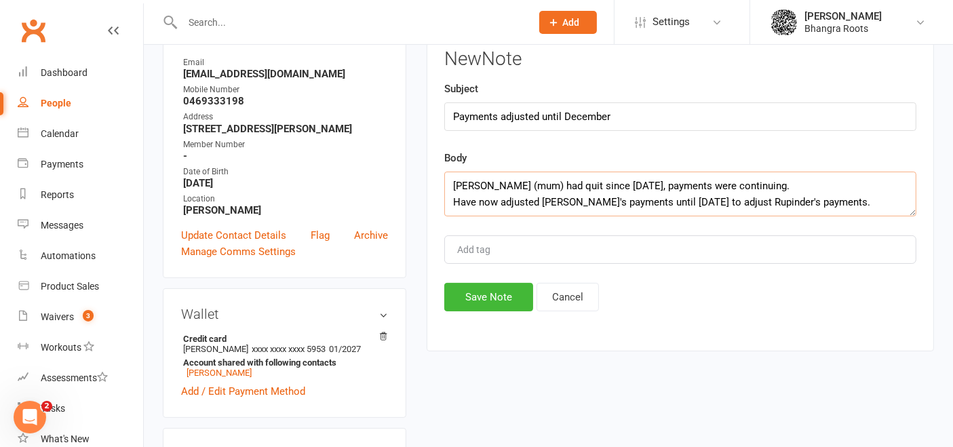
scroll to position [182, 0]
type textarea "[PERSON_NAME] (mum) had quit since [DATE], payments were continuing. Have now a…"
click at [508, 299] on button "Save Note" at bounding box center [488, 296] width 89 height 28
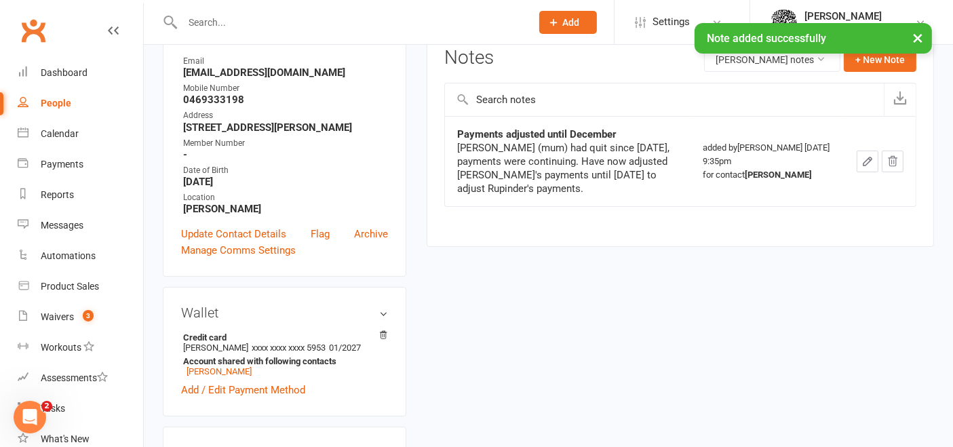
scroll to position [0, 0]
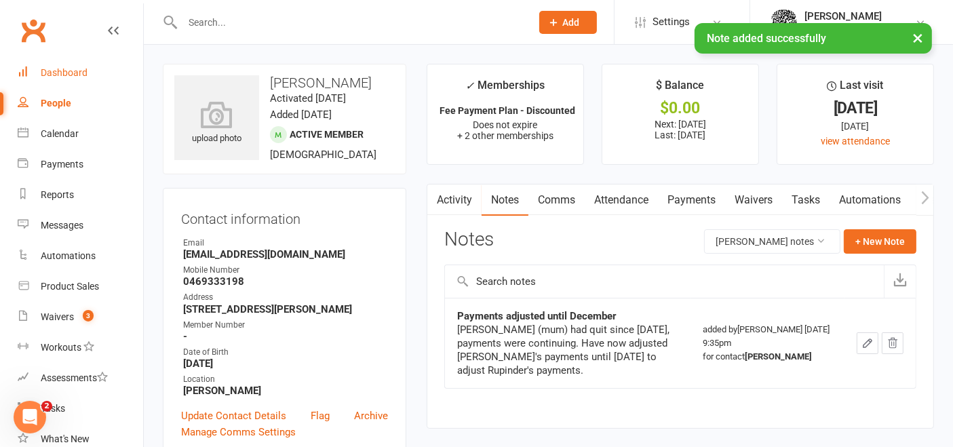
click at [82, 67] on div "Dashboard" at bounding box center [64, 72] width 47 height 11
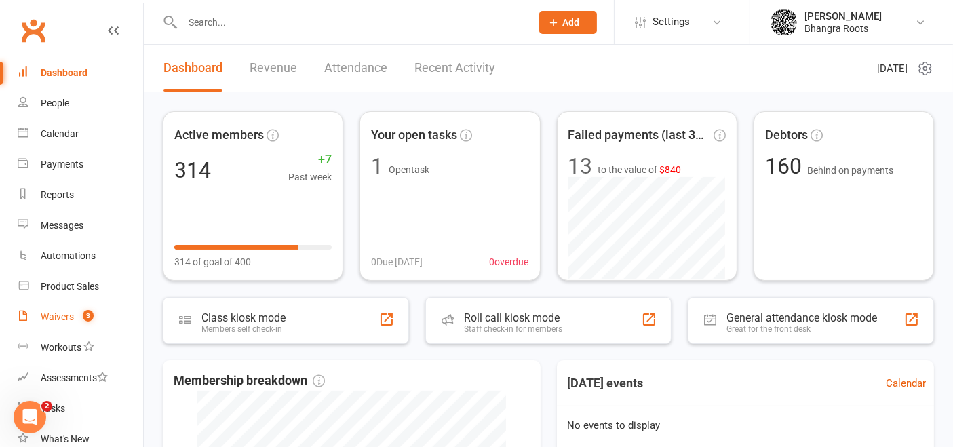
click at [83, 305] on link "Waivers 3" at bounding box center [81, 317] width 126 height 31
select select "25"
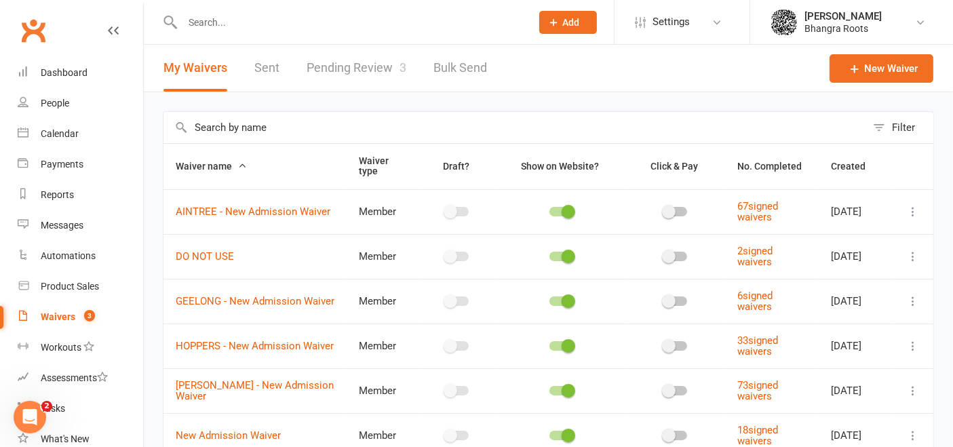
click at [337, 73] on link "Pending Review 3" at bounding box center [357, 68] width 100 height 47
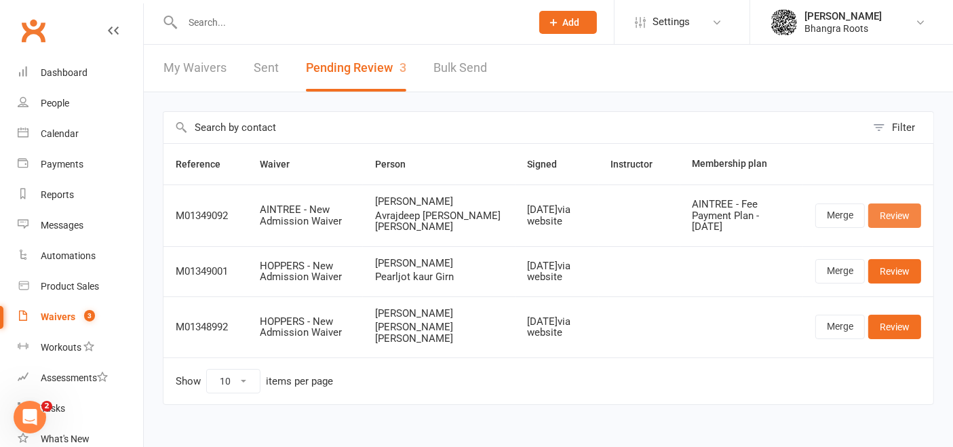
click at [892, 210] on link "Review" at bounding box center [895, 216] width 53 height 24
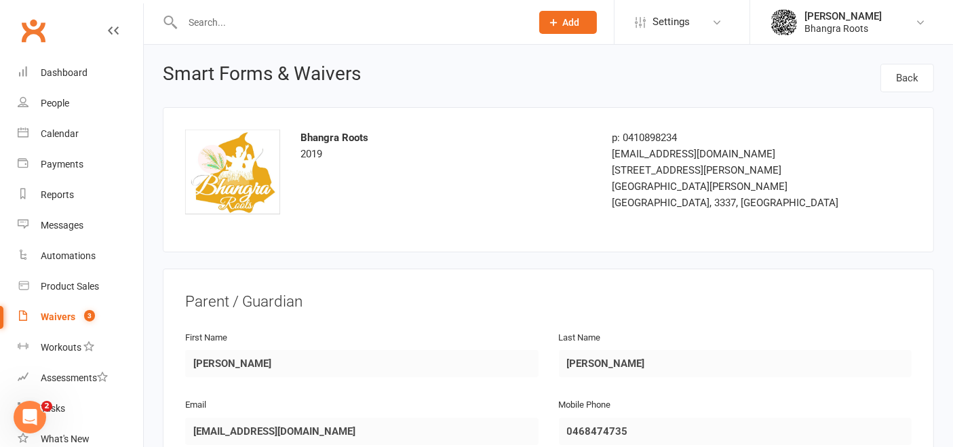
click at [55, 320] on div "Waivers" at bounding box center [58, 316] width 35 height 11
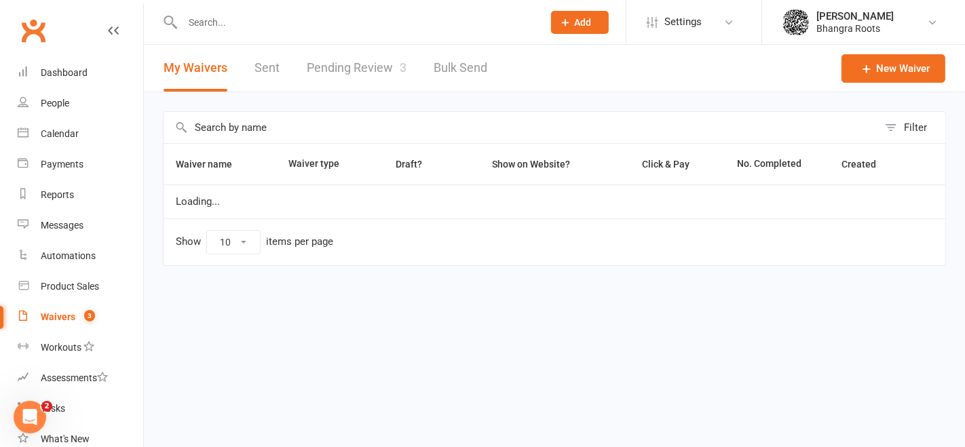
select select "25"
